Goal: Task Accomplishment & Management: Manage account settings

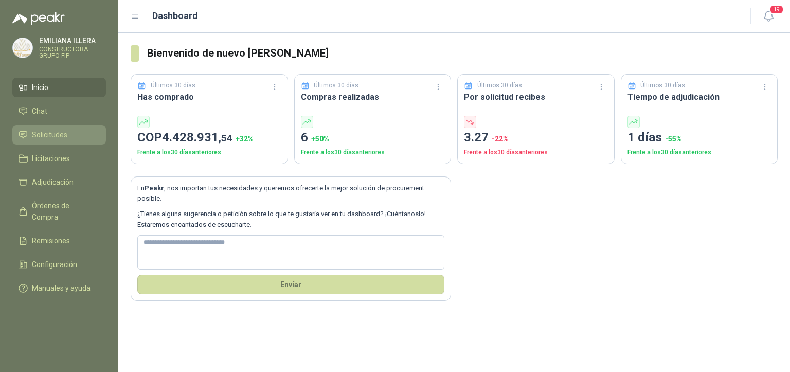
click at [64, 138] on span "Solicitudes" at bounding box center [49, 134] width 35 height 11
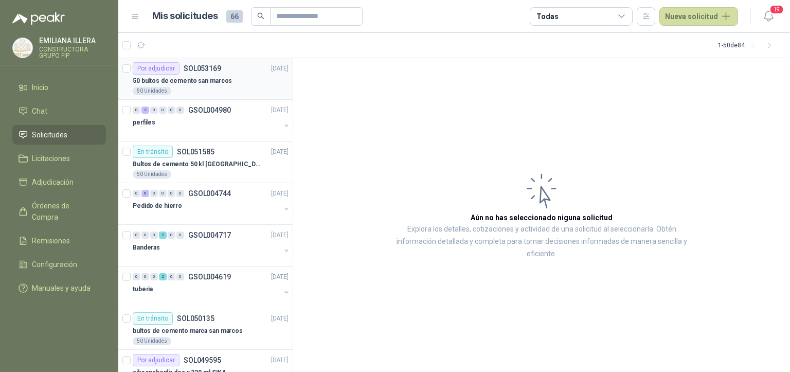
click at [211, 91] on div "50 Unidades" at bounding box center [211, 91] width 156 height 8
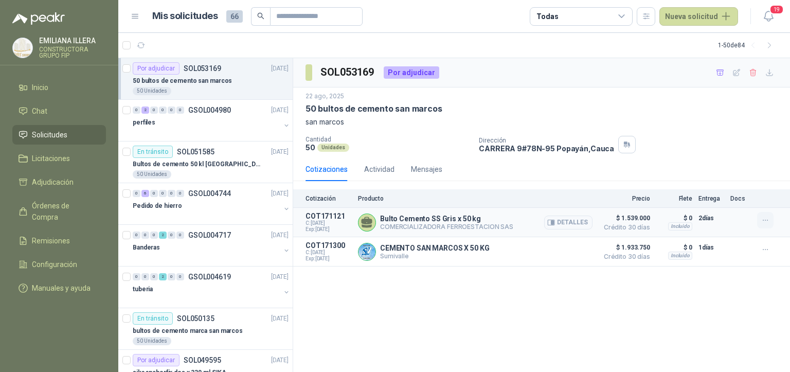
click at [770, 223] on icon "button" at bounding box center [765, 220] width 9 height 9
drag, startPoint x: 630, startPoint y: 221, endPoint x: 567, endPoint y: 223, distance: 63.3
click at [627, 221] on span "$ 1.539.000" at bounding box center [624, 218] width 51 height 12
click at [572, 221] on button "Detalles" at bounding box center [568, 223] width 48 height 14
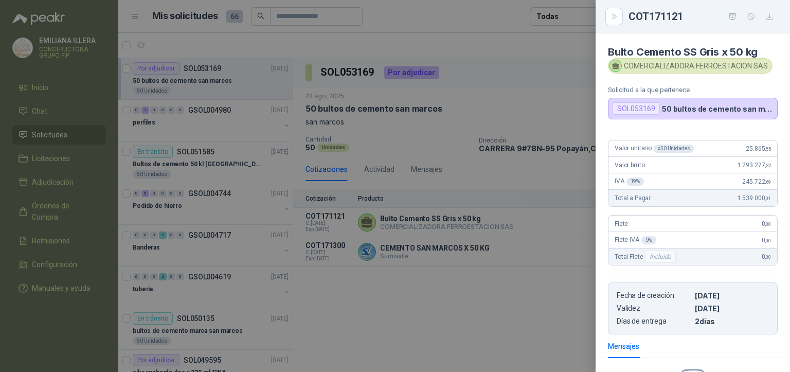
scroll to position [132, 0]
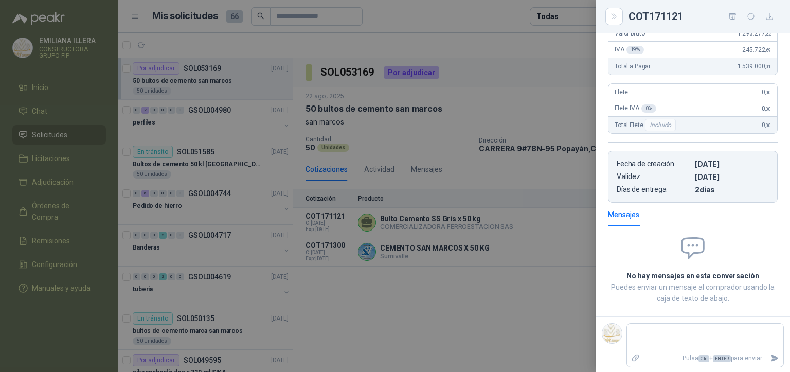
click at [480, 299] on div at bounding box center [395, 186] width 790 height 372
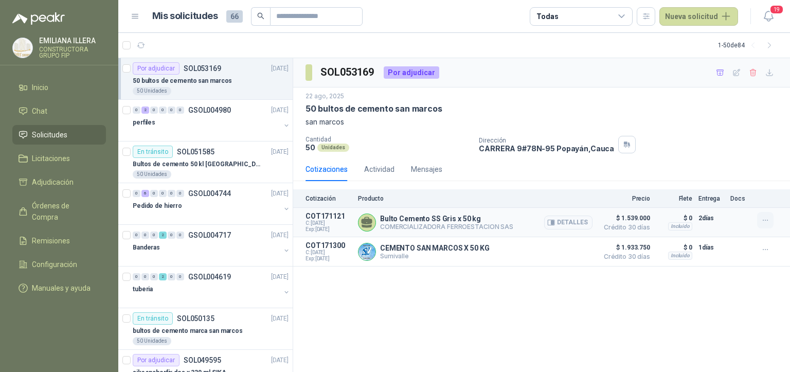
click at [771, 225] on button "button" at bounding box center [765, 220] width 16 height 16
drag, startPoint x: 556, startPoint y: 349, endPoint x: 494, endPoint y: 223, distance: 140.1
click at [556, 347] on div "SOL053169 Por adjudicar 22 ago, 2025 50 bultos de cemento [GEOGRAPHIC_DATA] Can…" at bounding box center [541, 215] width 497 height 314
click at [475, 226] on p "COMERCIALIZADORA FERROESTACION SAS" at bounding box center [446, 227] width 133 height 8
click at [450, 225] on p "COMERCIALIZADORA FERROESTACION SAS" at bounding box center [446, 227] width 133 height 8
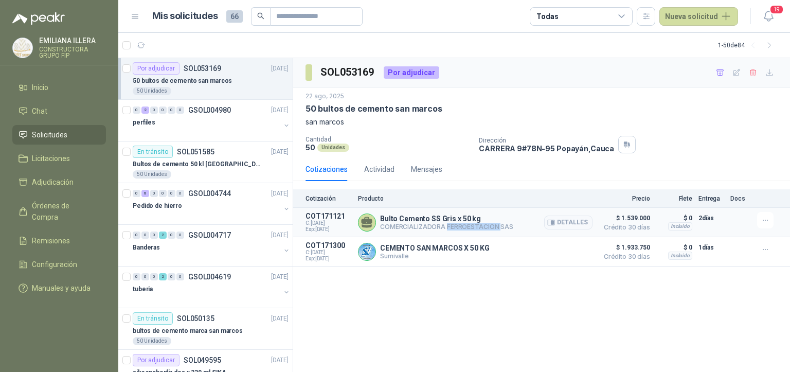
click at [450, 225] on p "COMERCIALIZADORA FERROESTACION SAS" at bounding box center [446, 227] width 133 height 8
click at [409, 219] on p "Bulto Cemento SS Gris x 50 kg" at bounding box center [446, 219] width 133 height 8
click at [491, 217] on p "Bulto Cemento SS Gris x 50 kg" at bounding box center [446, 219] width 133 height 8
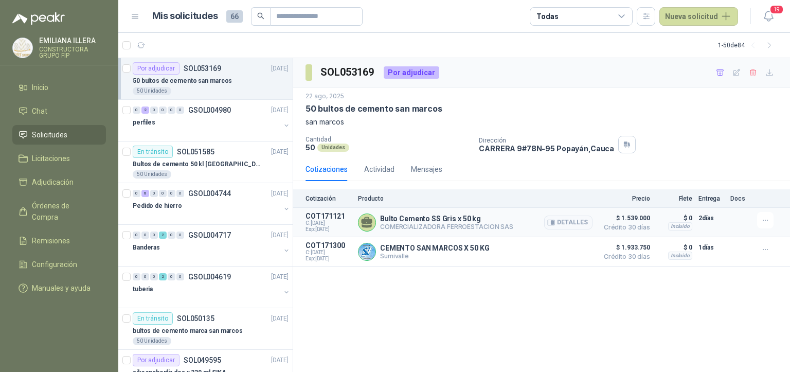
click at [654, 213] on article "COT171121 C: [DATE] Exp: [DATE] Bulto Cemento SS Gris x 50 kg COMERCIALIZADORA …" at bounding box center [541, 222] width 497 height 29
click at [338, 220] on span "C: [DATE]" at bounding box center [329, 223] width 46 height 6
click at [578, 222] on button "Detalles" at bounding box center [568, 223] width 48 height 14
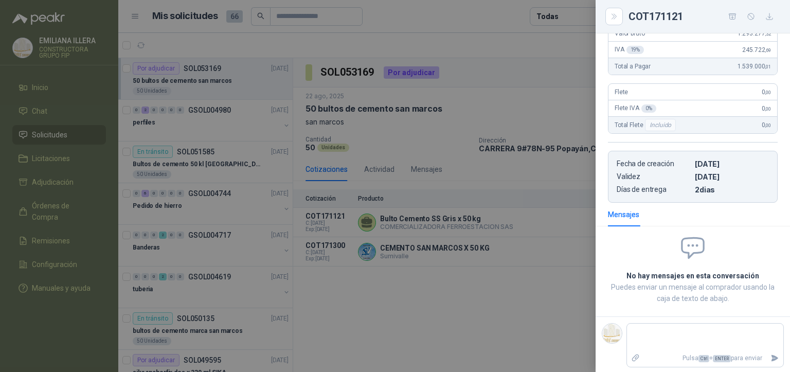
click at [462, 335] on div at bounding box center [395, 186] width 790 height 372
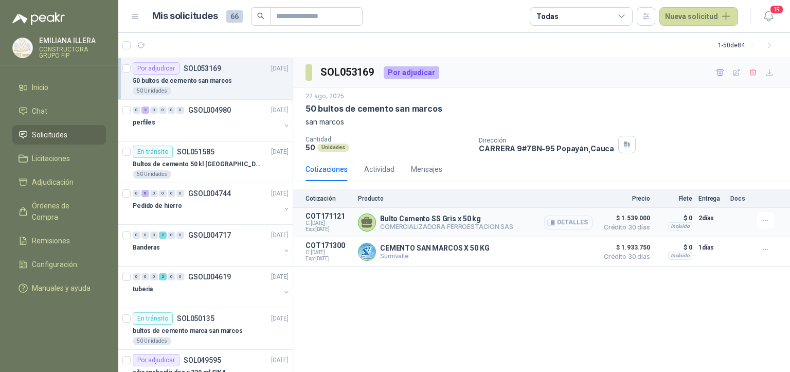
click at [570, 223] on button "Detalles" at bounding box center [568, 223] width 48 height 14
click at [570, 223] on div at bounding box center [395, 186] width 790 height 372
click at [560, 221] on button "Detalles" at bounding box center [568, 223] width 48 height 14
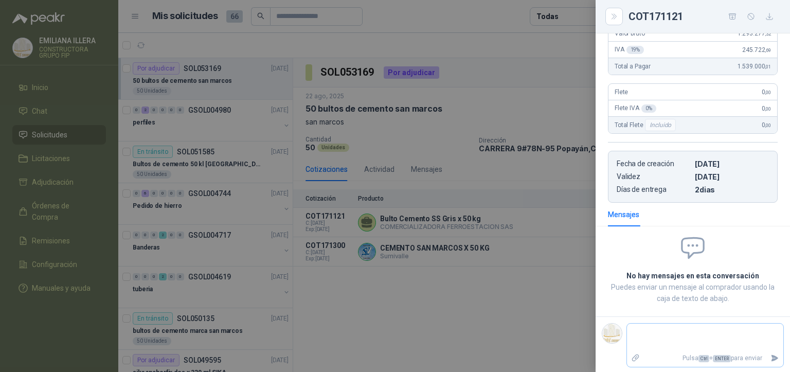
scroll to position [0, 0]
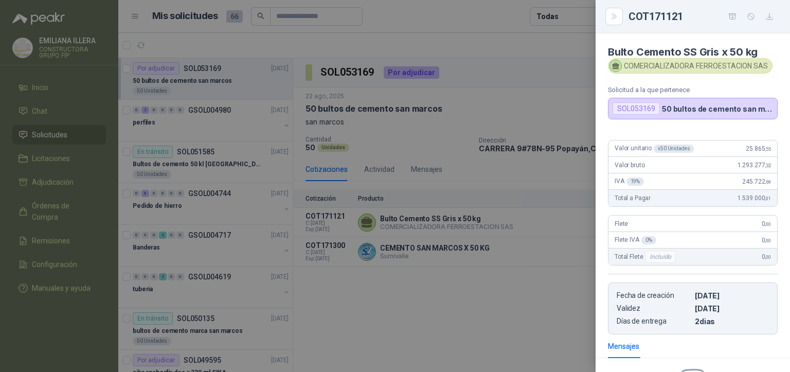
click at [422, 323] on div at bounding box center [395, 186] width 790 height 372
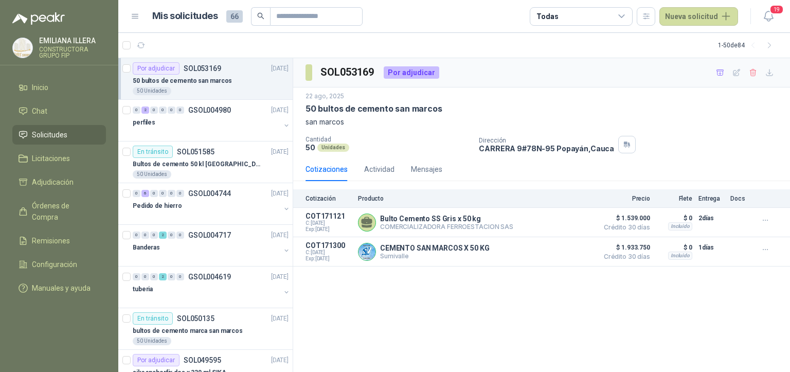
click at [411, 74] on div "Por adjudicar" at bounding box center [412, 72] width 56 height 12
click at [429, 227] on p "COMERCIALIZADORA FERROESTACION SAS" at bounding box center [446, 227] width 133 height 8
click at [498, 228] on p "COMERCIALIZADORA FERROESTACION SAS" at bounding box center [446, 227] width 133 height 8
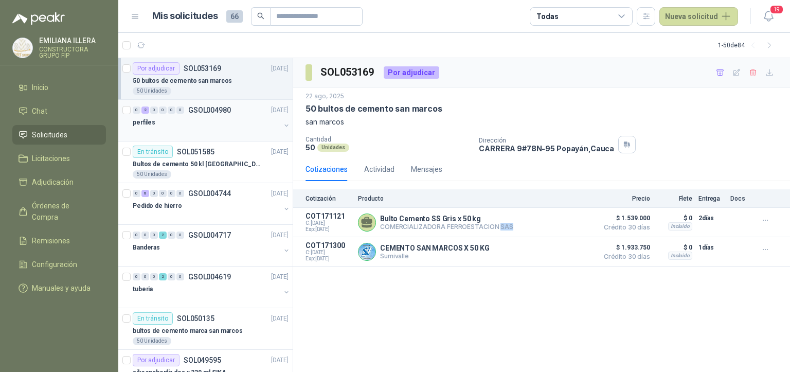
click at [189, 129] on div at bounding box center [207, 133] width 148 height 8
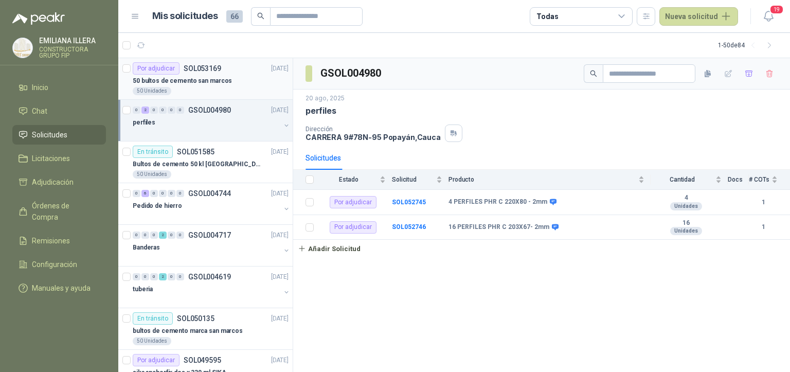
click at [212, 86] on div "50 bultos de cemento san marcos" at bounding box center [211, 81] width 156 height 12
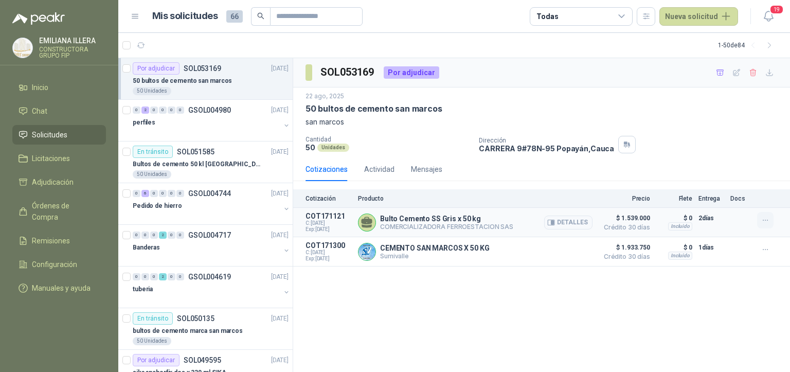
click at [768, 219] on icon "button" at bounding box center [765, 220] width 9 height 9
click at [726, 181] on button "Añadir" at bounding box center [745, 178] width 82 height 16
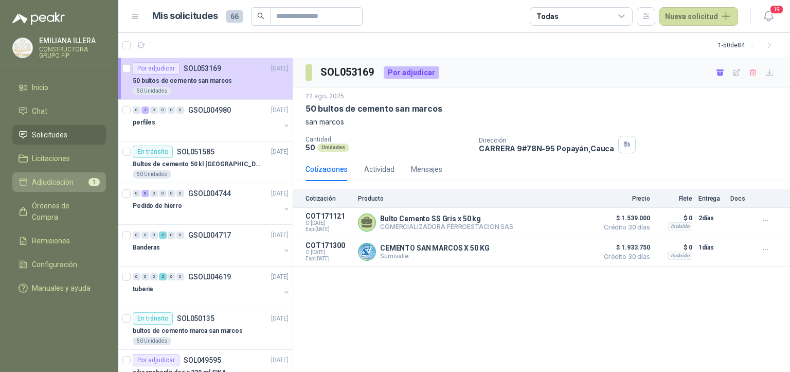
click at [74, 182] on li "Adjudicación 1" at bounding box center [59, 181] width 81 height 11
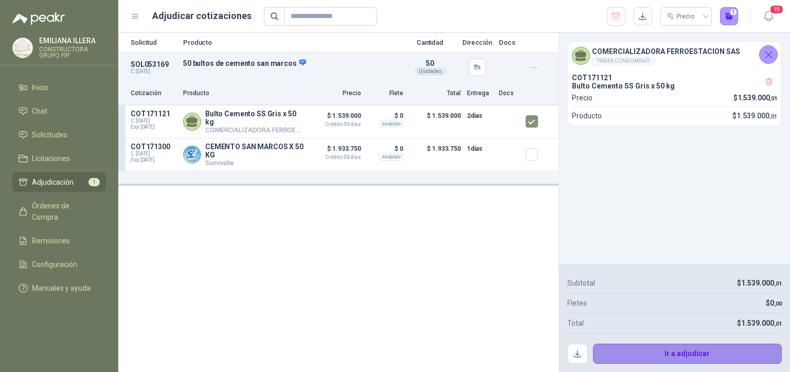
click at [681, 356] on button "Ir a adjudicar" at bounding box center [687, 354] width 189 height 21
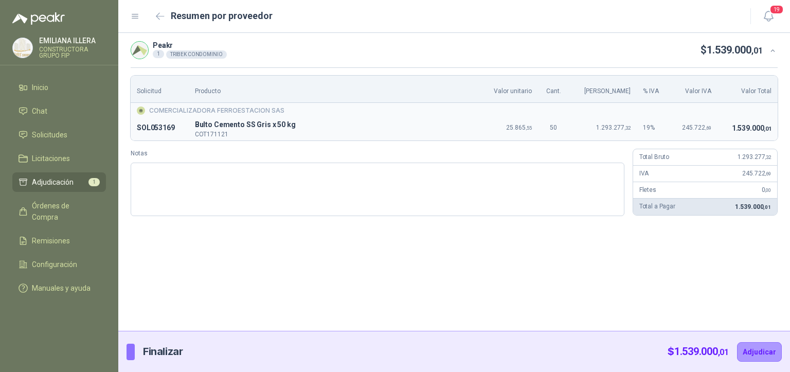
drag, startPoint x: 462, startPoint y: 229, endPoint x: 470, endPoint y: 236, distance: 9.5
click at [470, 236] on div "Peakr 1 TRIBEK CONDOMINIO $ 1.539.000 ,01 Solicitud Producto Valor unitario Can…" at bounding box center [454, 182] width 672 height 298
click at [759, 353] on button "Adjudicar" at bounding box center [759, 352] width 45 height 20
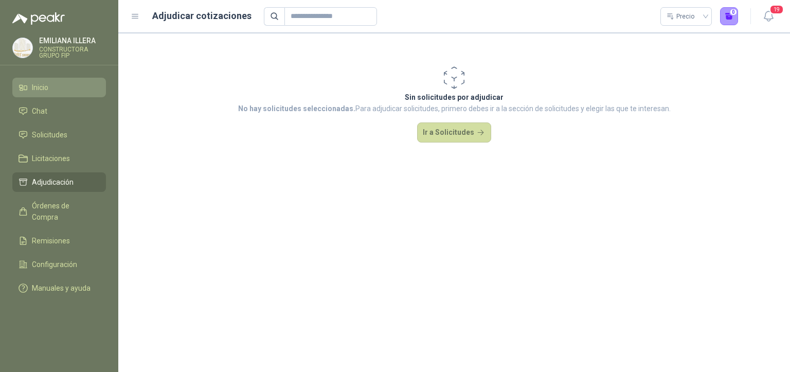
click at [34, 88] on span "Inicio" at bounding box center [40, 87] width 16 height 11
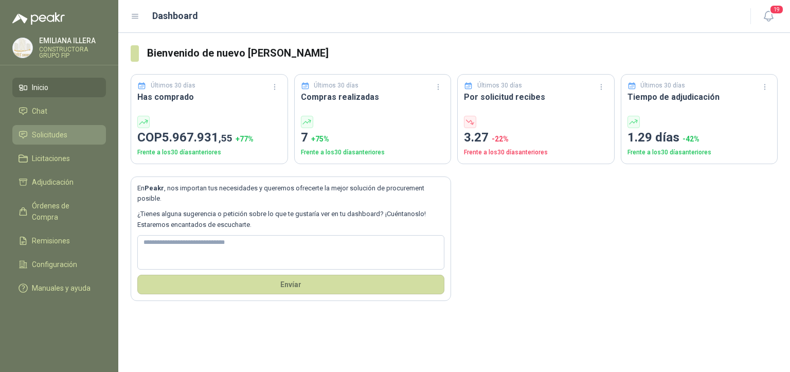
click at [66, 128] on link "Solicitudes" at bounding box center [59, 135] width 94 height 20
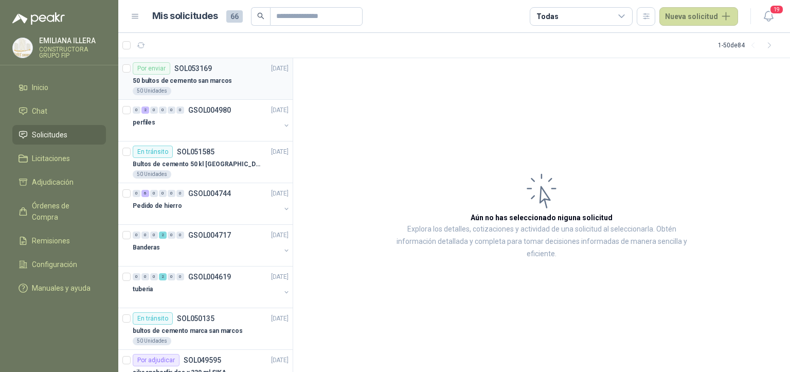
click at [205, 81] on p "50 bultos de cemento san marcos" at bounding box center [182, 81] width 99 height 10
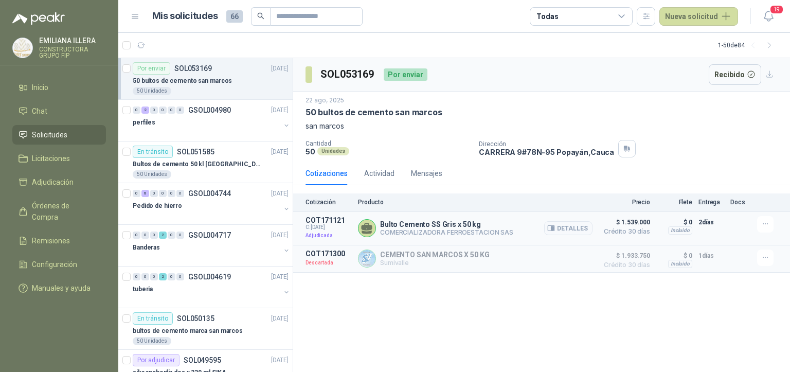
click at [465, 231] on p "COMERCIALIZADORA FERROESTACION SAS" at bounding box center [446, 232] width 133 height 8
